Goal: Find specific page/section: Find specific page/section

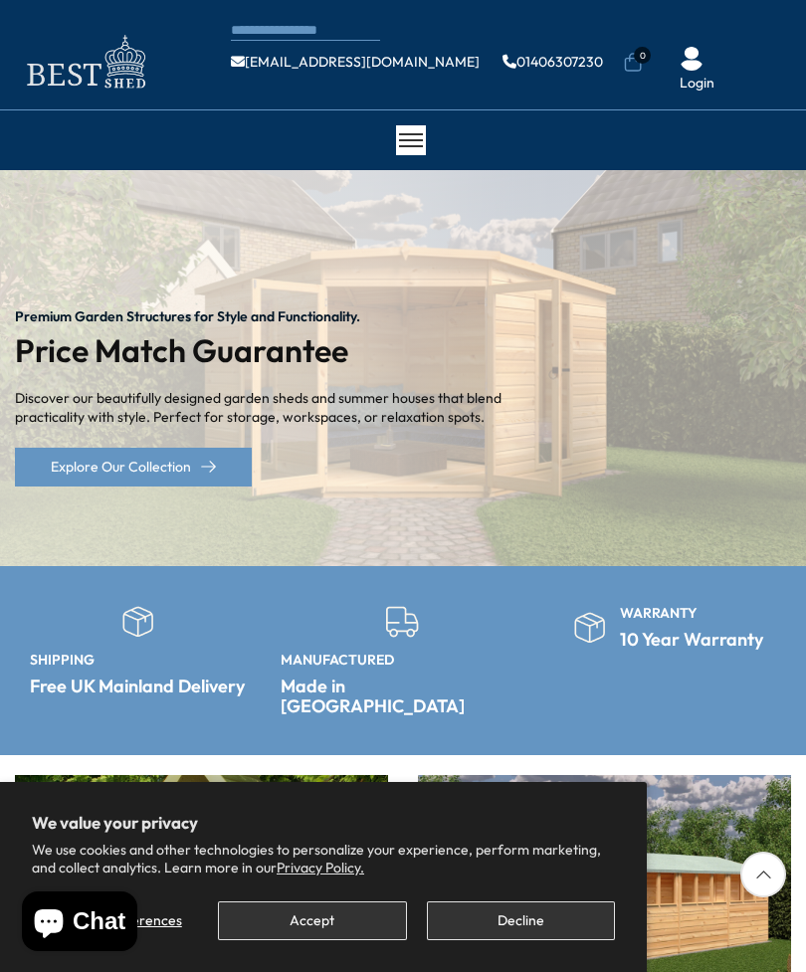
click at [516, 926] on button "Decline" at bounding box center [521, 920] width 188 height 39
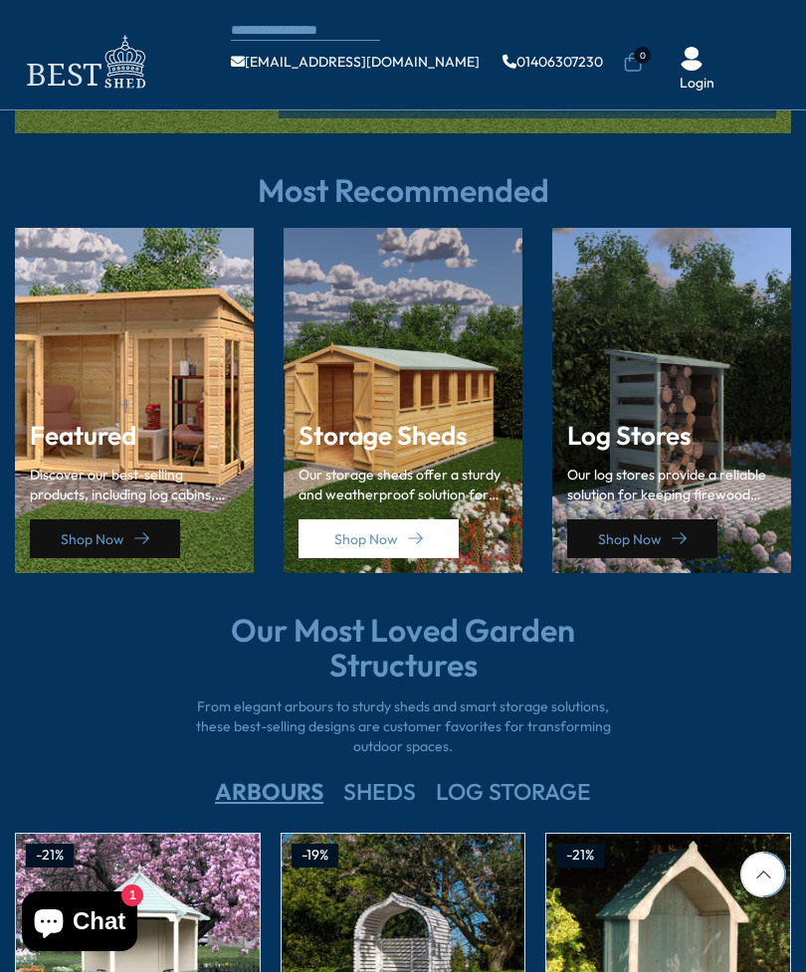
scroll to position [2439, 0]
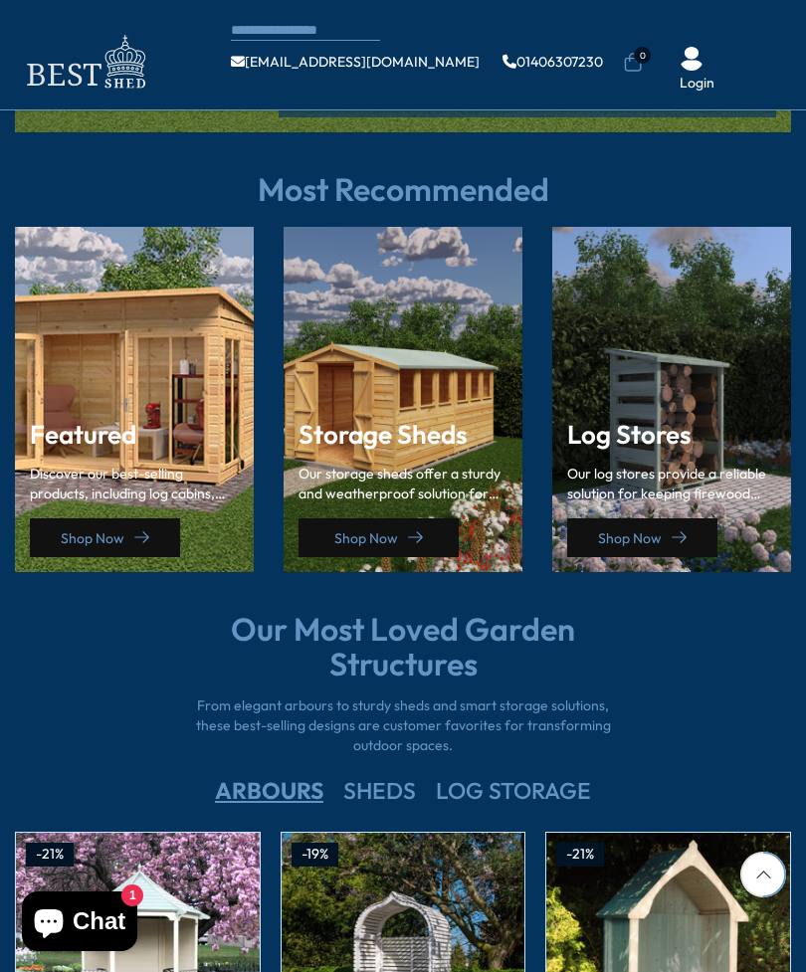
click at [411, 530] on icon at bounding box center [415, 537] width 15 height 15
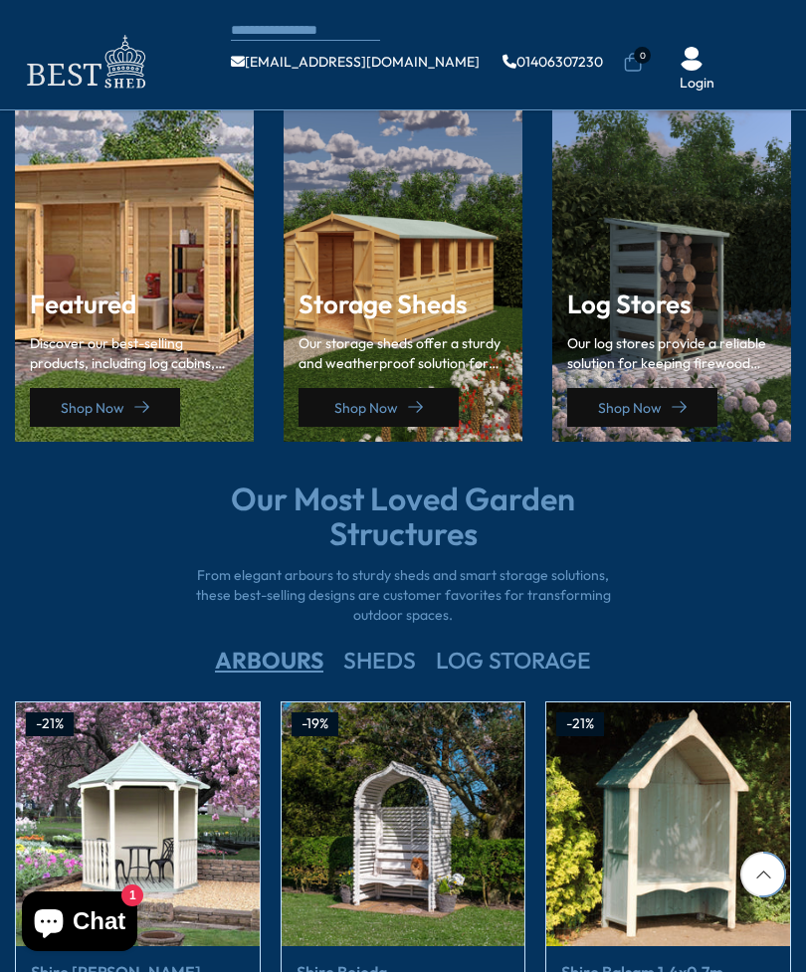
scroll to position [2570, 0]
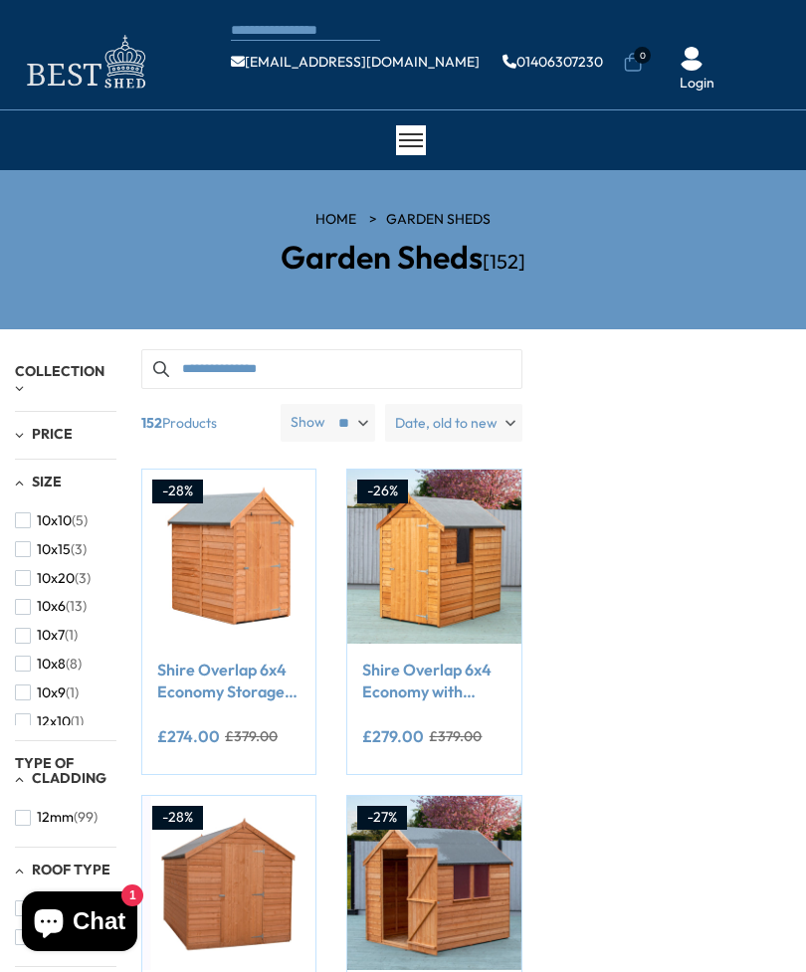
click at [363, 18] on div "CONTACT US Shipping Warranty Shop [EMAIL_ADDRESS][DOMAIN_NAME] 01406307230 0 Lo…" at bounding box center [403, 55] width 806 height 110
click at [36, 711] on button "12x10 (1)" at bounding box center [49, 721] width 69 height 29
